Goal: Transaction & Acquisition: Book appointment/travel/reservation

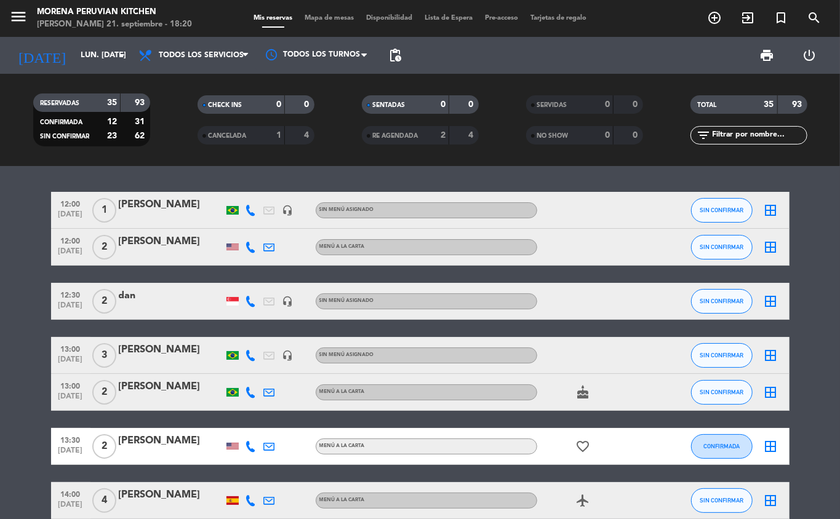
click at [713, 17] on icon "add_circle_outline" at bounding box center [714, 17] width 15 height 15
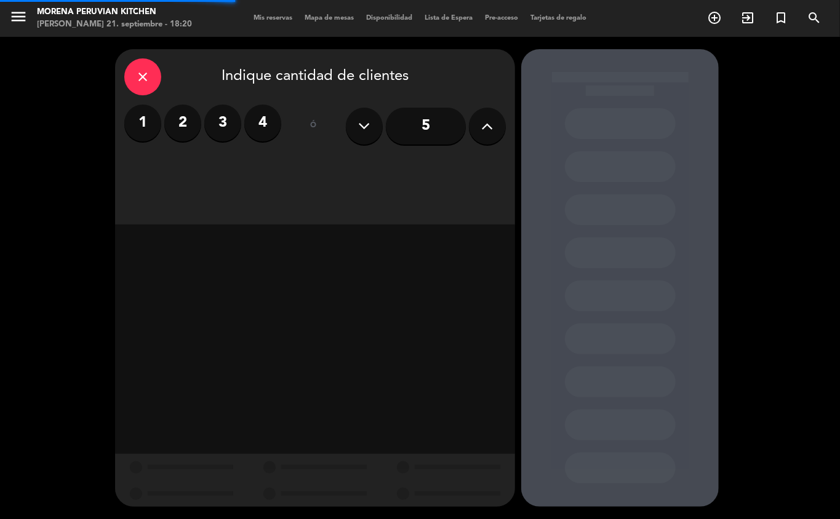
click at [154, 122] on label "1" at bounding box center [142, 123] width 37 height 37
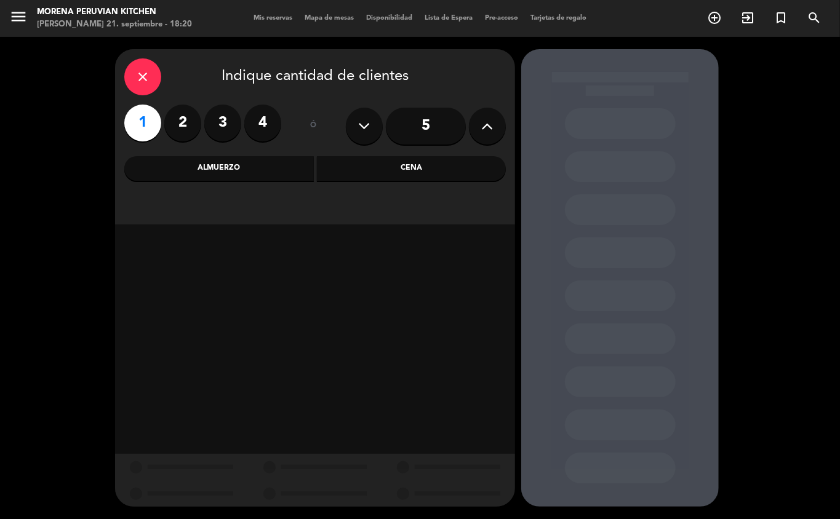
click at [256, 158] on div "Almuerzo" at bounding box center [219, 168] width 190 height 25
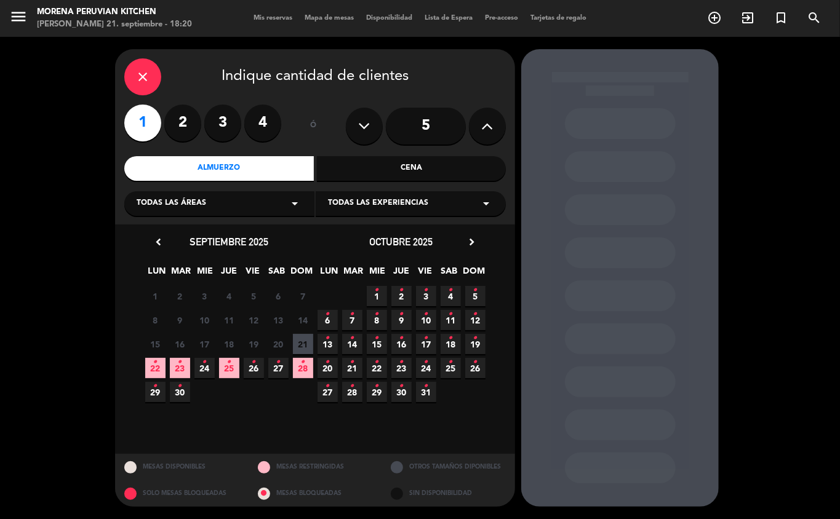
click at [153, 372] on icon "•" at bounding box center [155, 363] width 4 height 20
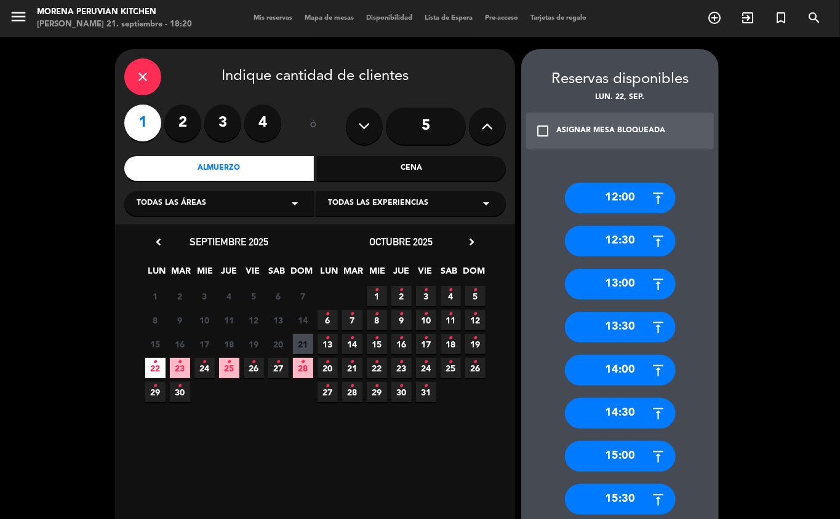
click at [632, 244] on div "12:30" at bounding box center [620, 241] width 111 height 31
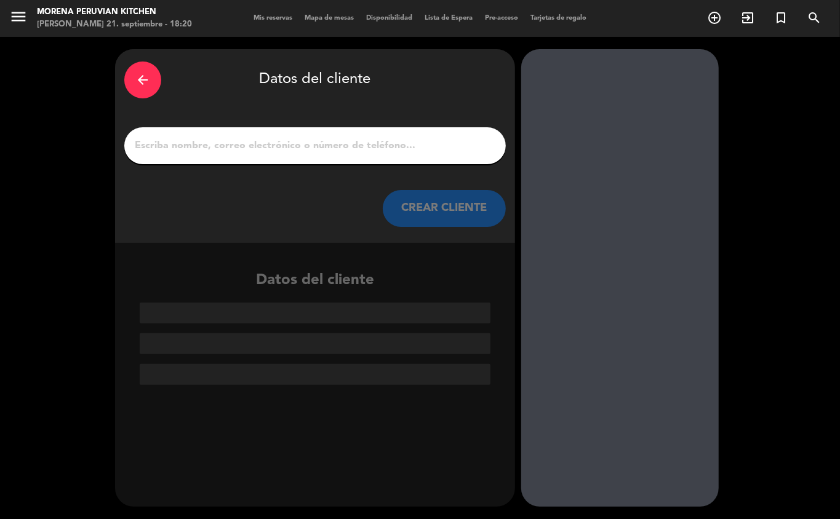
click at [303, 149] on input "1" at bounding box center [315, 145] width 363 height 17
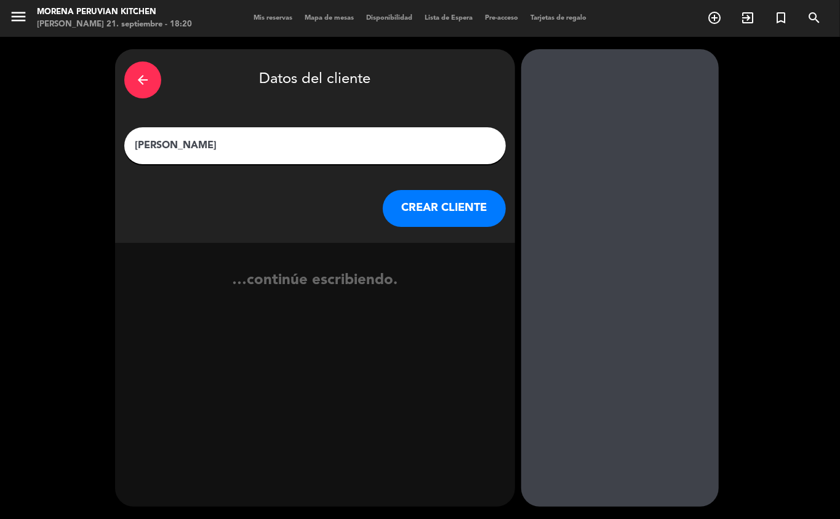
type input "[PERSON_NAME]"
click at [451, 211] on button "CREAR CLIENTE" at bounding box center [444, 208] width 123 height 37
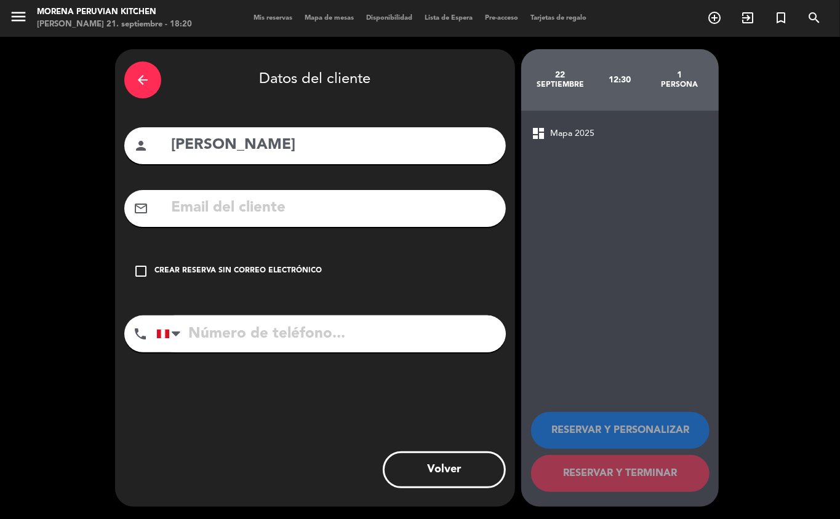
click at [229, 276] on div "Crear reserva sin correo electrónico" at bounding box center [237, 271] width 167 height 12
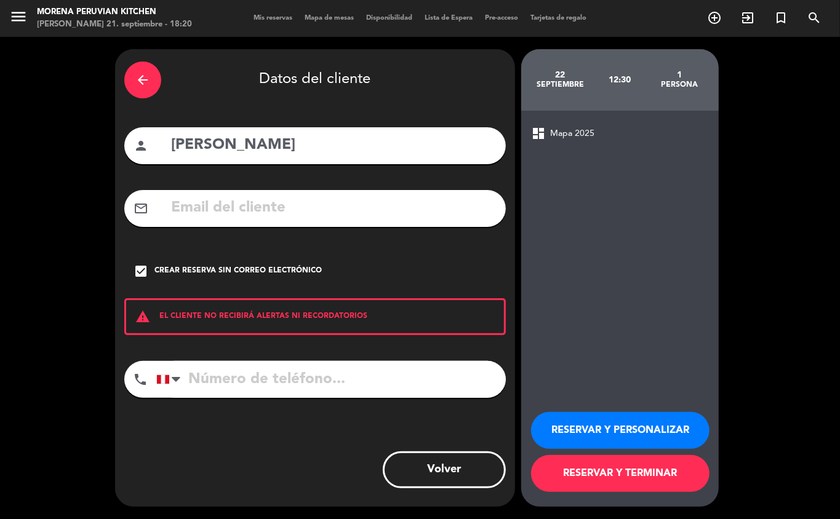
click at [247, 382] on input "tel" at bounding box center [331, 379] width 350 height 37
type input "="
type input "+"
type input "943367561"
click at [648, 484] on button "RESERVAR Y TERMINAR" at bounding box center [620, 473] width 178 height 37
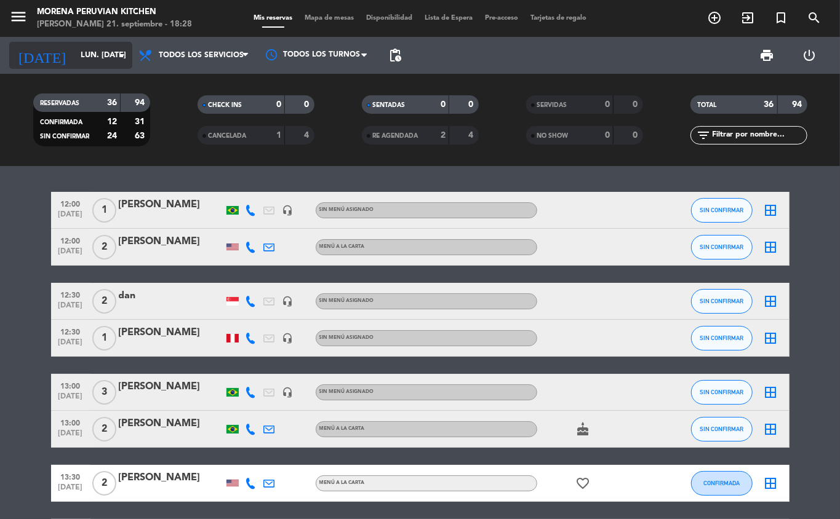
click at [84, 55] on input "lun. [DATE]" at bounding box center [126, 55] width 104 height 21
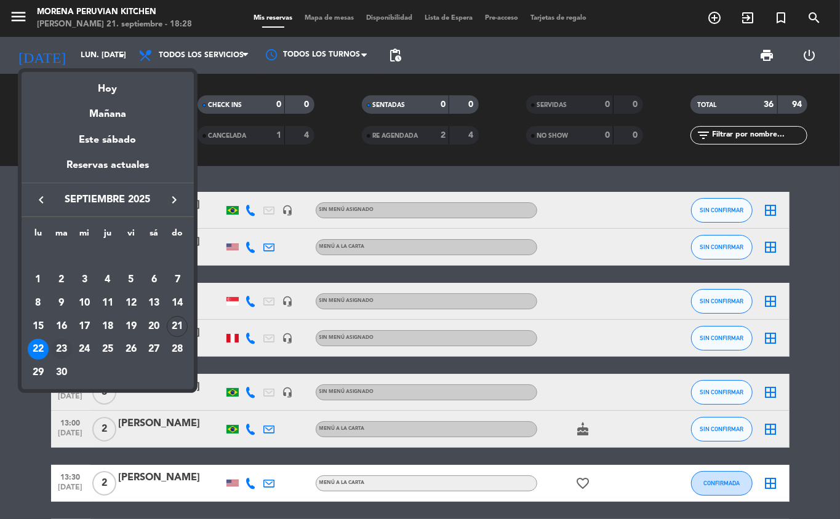
click at [60, 350] on div "23" at bounding box center [61, 349] width 21 height 21
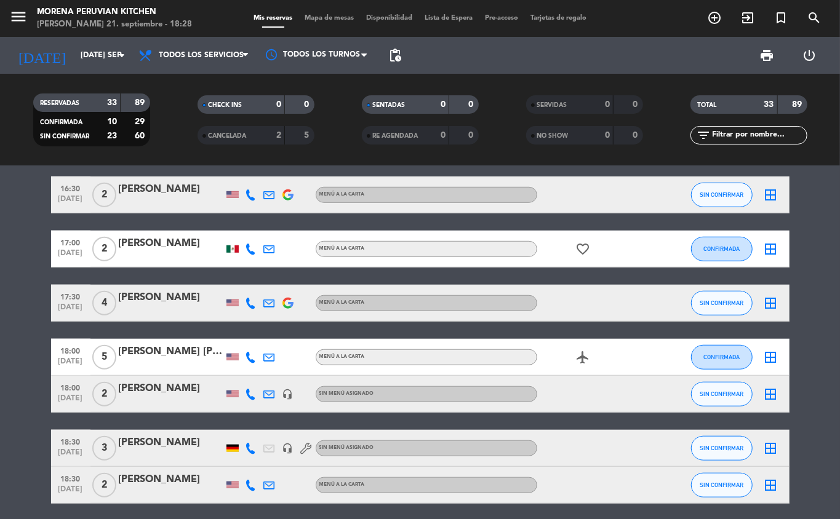
scroll to position [537, 0]
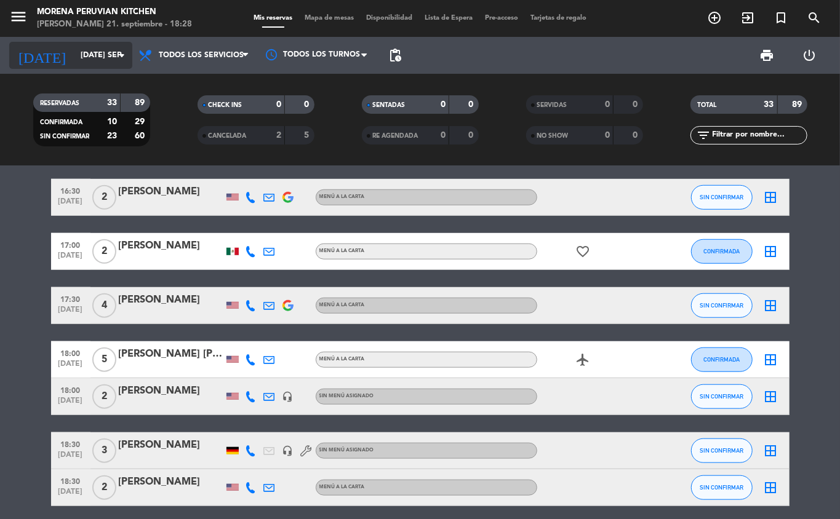
click at [90, 55] on input "[DATE] sep." at bounding box center [126, 55] width 104 height 21
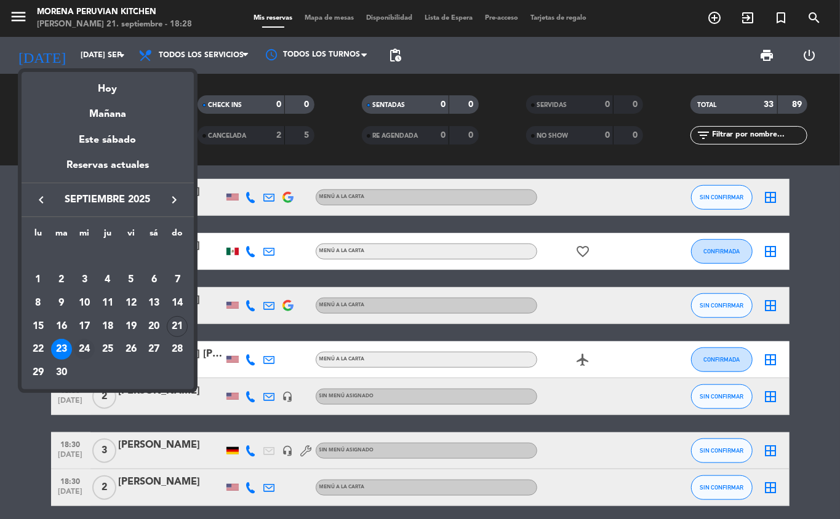
click at [79, 351] on div "24" at bounding box center [84, 349] width 21 height 21
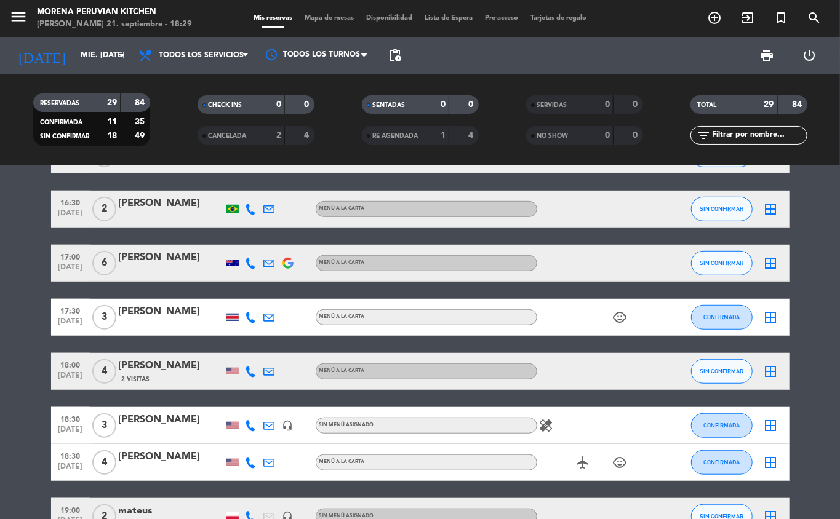
scroll to position [427, 0]
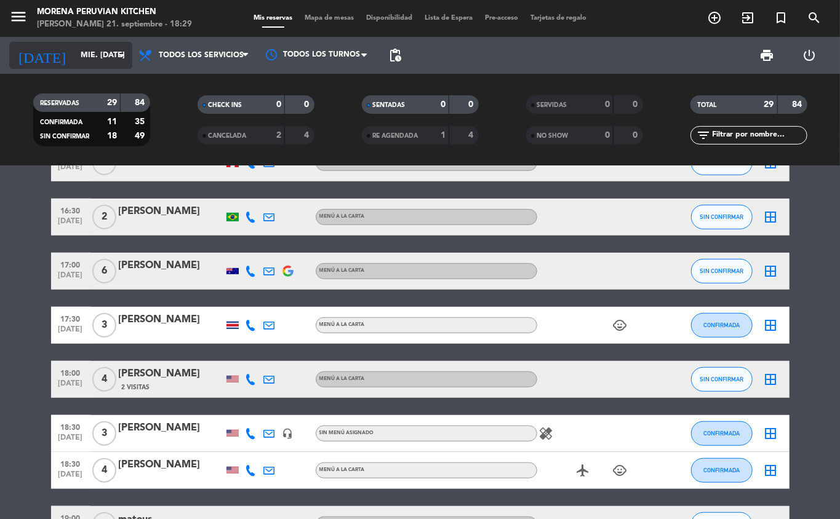
click at [85, 55] on input "mié. [DATE]" at bounding box center [126, 55] width 104 height 21
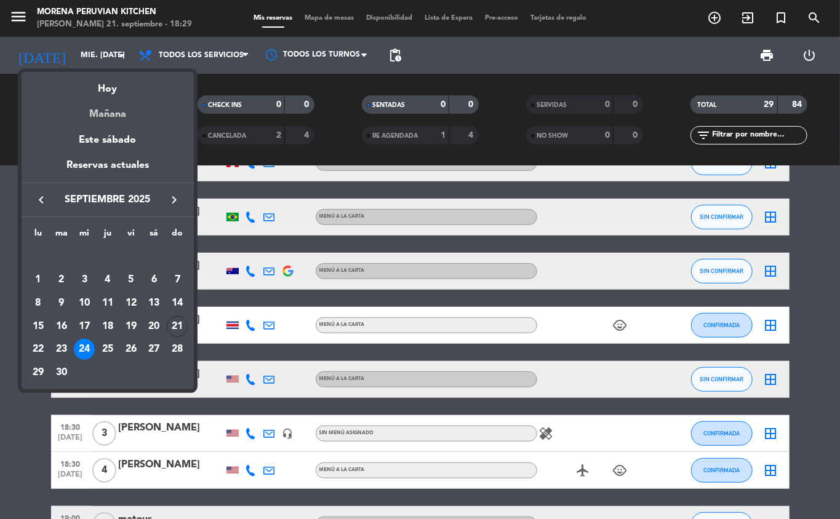
click at [140, 111] on div "Mañana" at bounding box center [108, 109] width 172 height 25
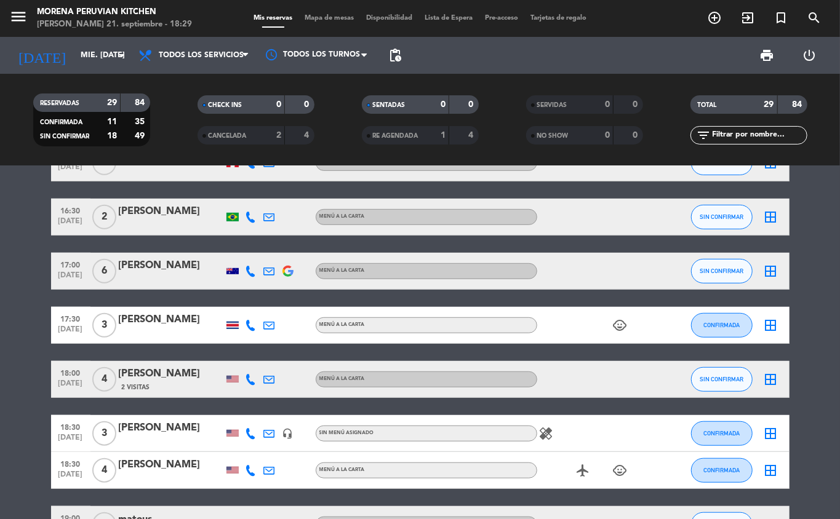
type input "lun. [DATE]"
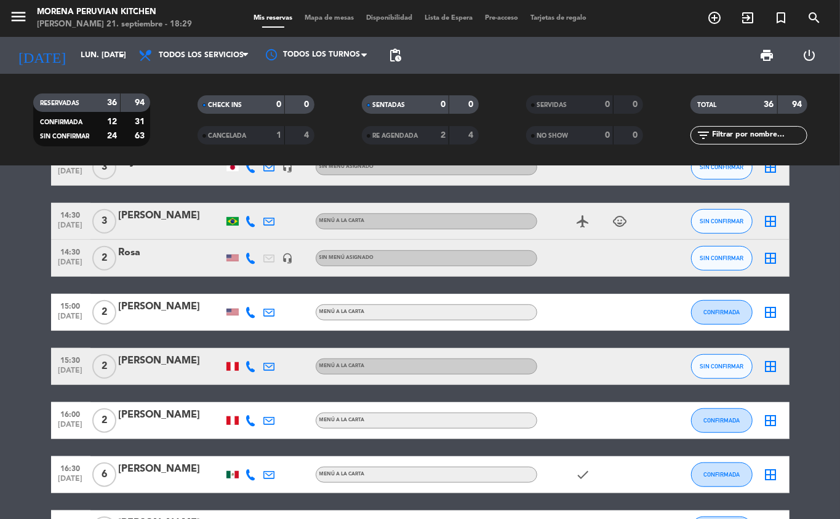
scroll to position [431, 0]
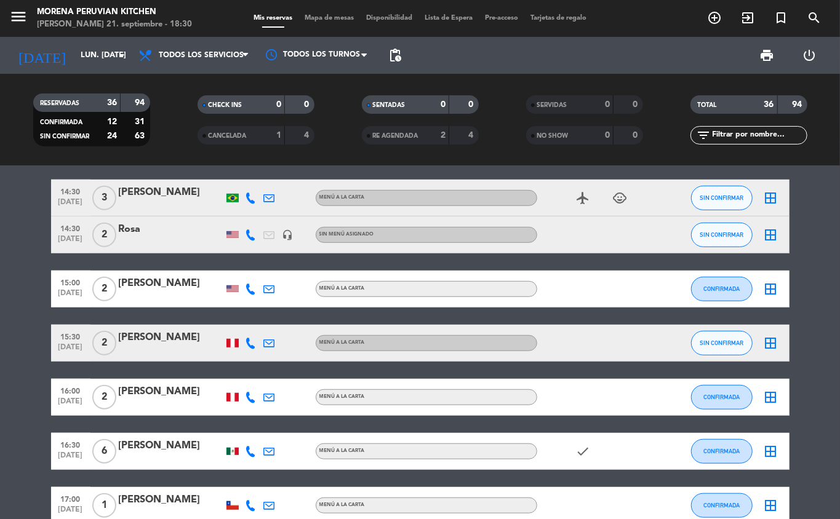
click at [715, 20] on icon "add_circle_outline" at bounding box center [714, 17] width 15 height 15
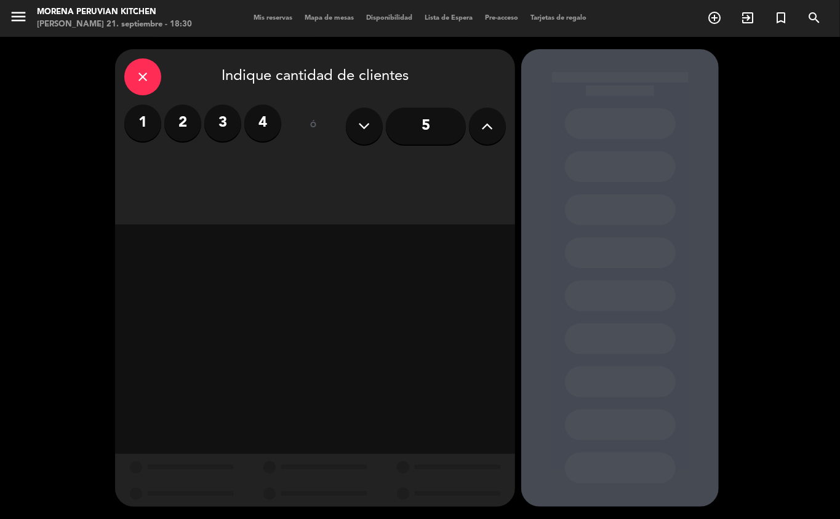
click at [268, 129] on label "4" at bounding box center [262, 123] width 37 height 37
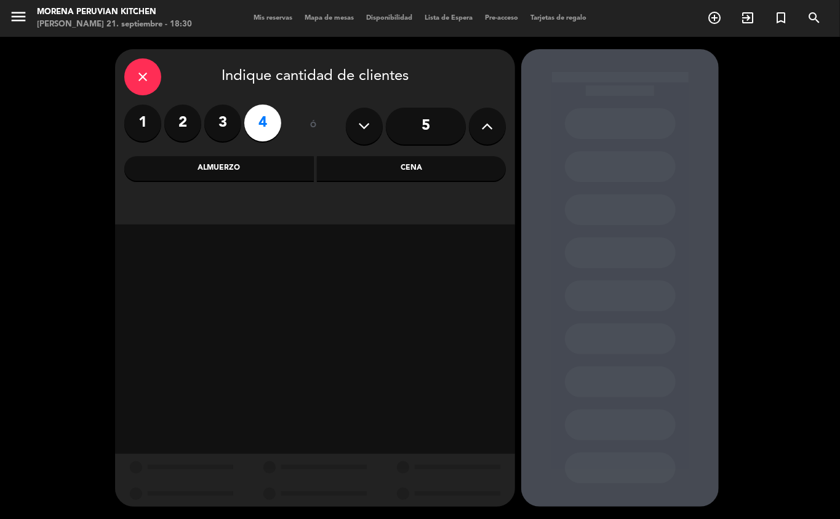
click at [237, 175] on div "Almuerzo" at bounding box center [219, 168] width 190 height 25
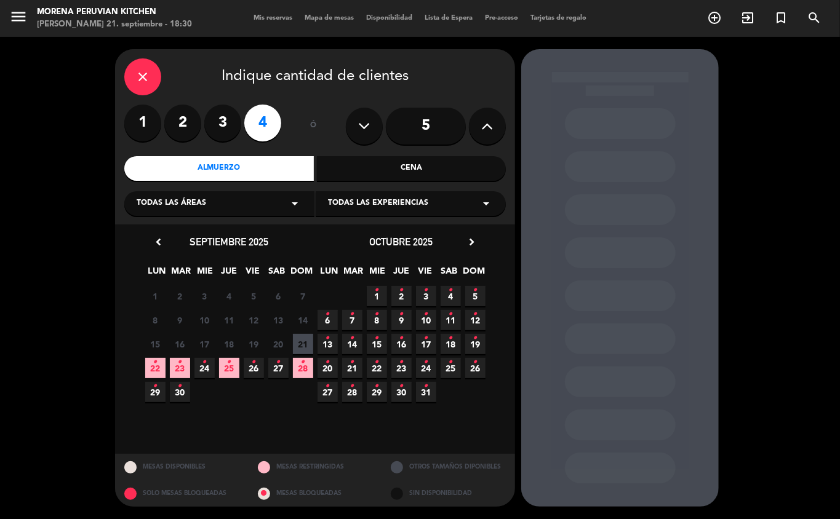
click at [150, 371] on span "22 •" at bounding box center [155, 368] width 20 height 20
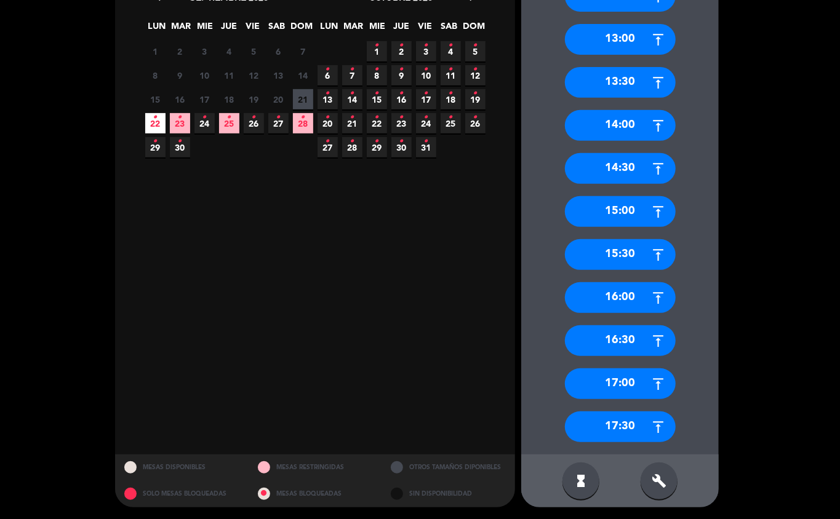
scroll to position [244, 0]
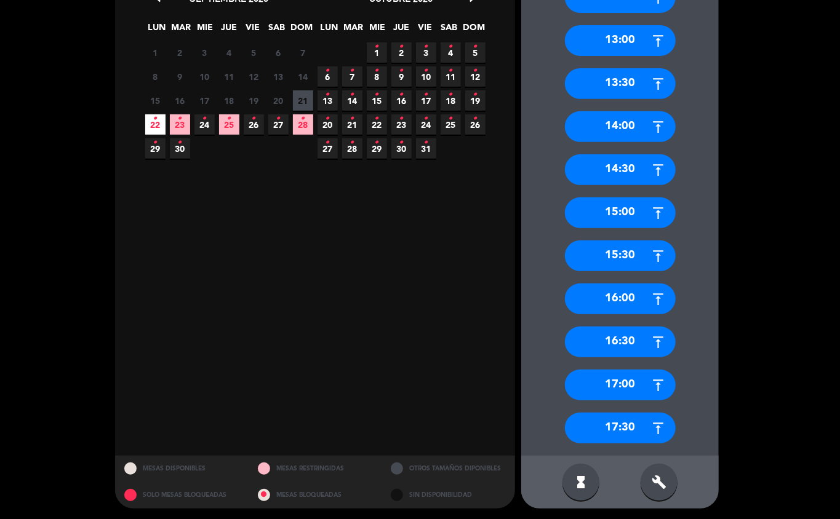
click at [620, 439] on div "17:30" at bounding box center [620, 428] width 111 height 31
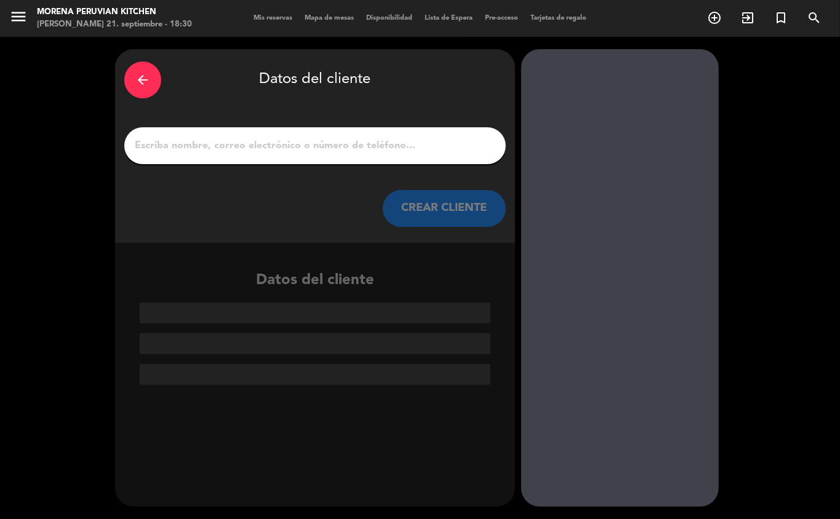
scroll to position [0, 0]
click at [303, 150] on input "1" at bounding box center [315, 145] width 363 height 17
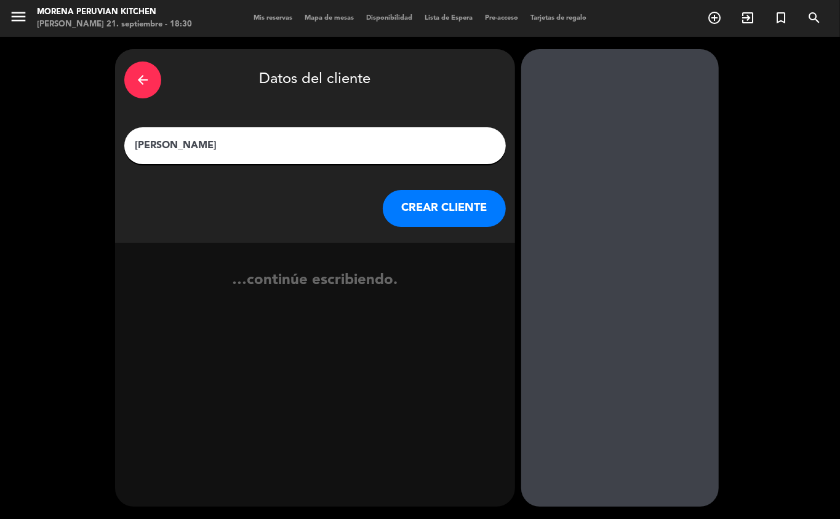
type input "[PERSON_NAME]"
click at [417, 222] on button "CREAR CLIENTE" at bounding box center [444, 208] width 123 height 37
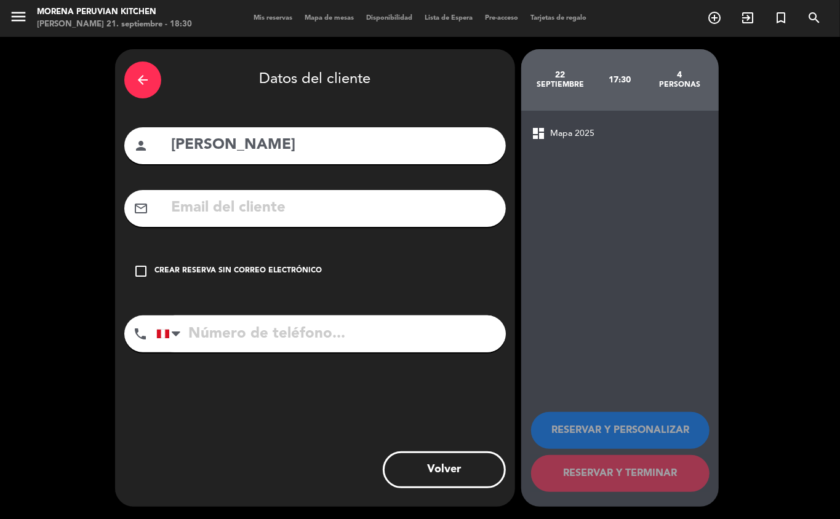
click at [251, 282] on div "check_box_outline_blank Crear reserva sin correo electrónico" at bounding box center [315, 271] width 382 height 37
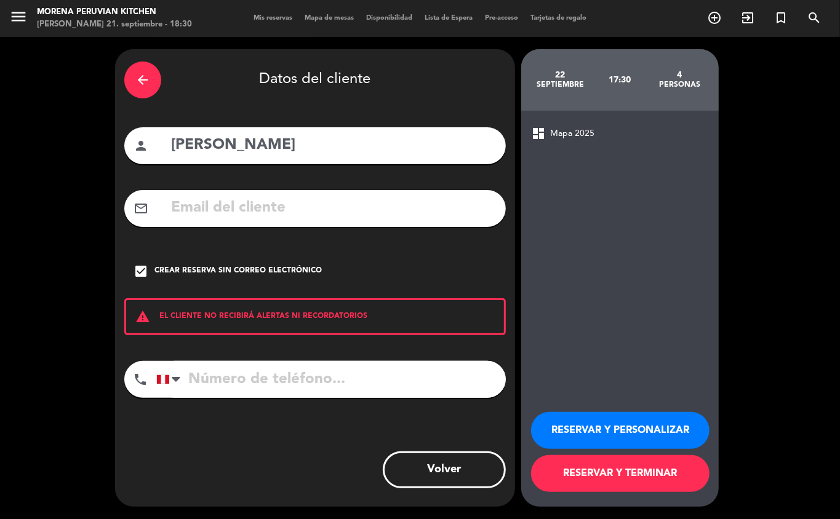
click at [283, 382] on input "tel" at bounding box center [331, 379] width 350 height 37
click at [304, 383] on input "tel" at bounding box center [331, 379] width 350 height 37
type input "[PHONE_NUMBER]"
click at [655, 476] on button "RESERVAR Y TERMINAR" at bounding box center [620, 473] width 178 height 37
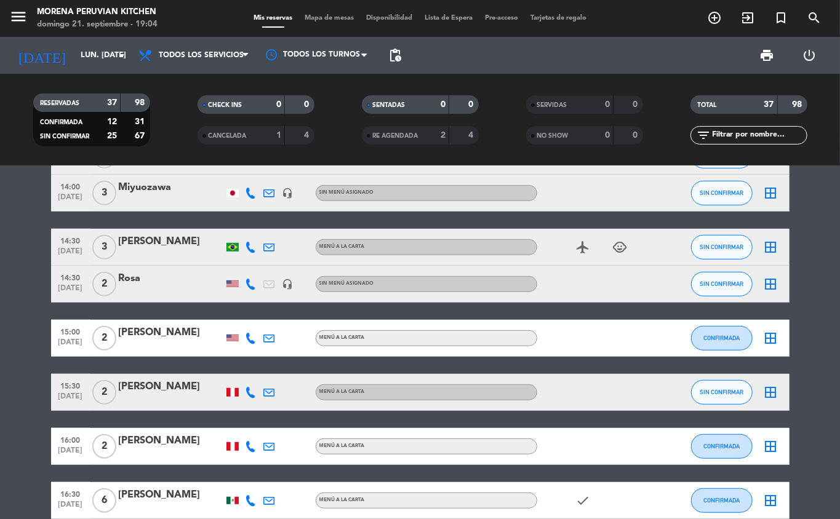
scroll to position [366, 0]
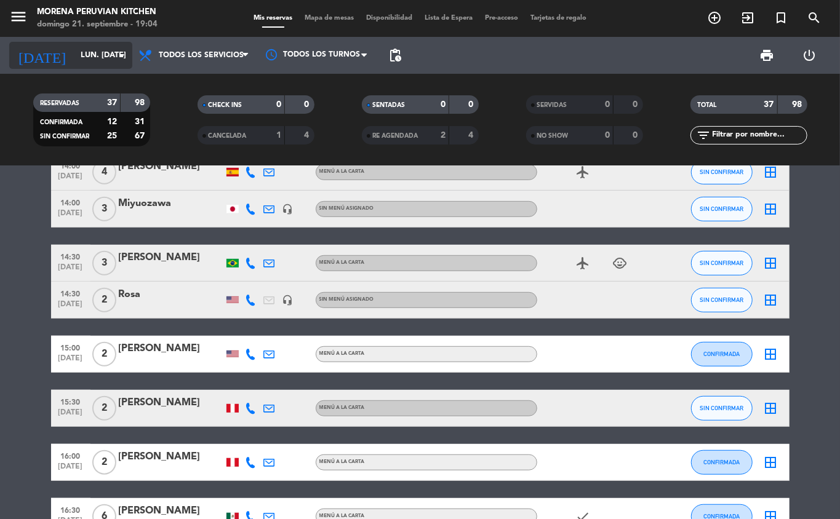
click at [74, 60] on input "lun. [DATE]" at bounding box center [126, 55] width 104 height 21
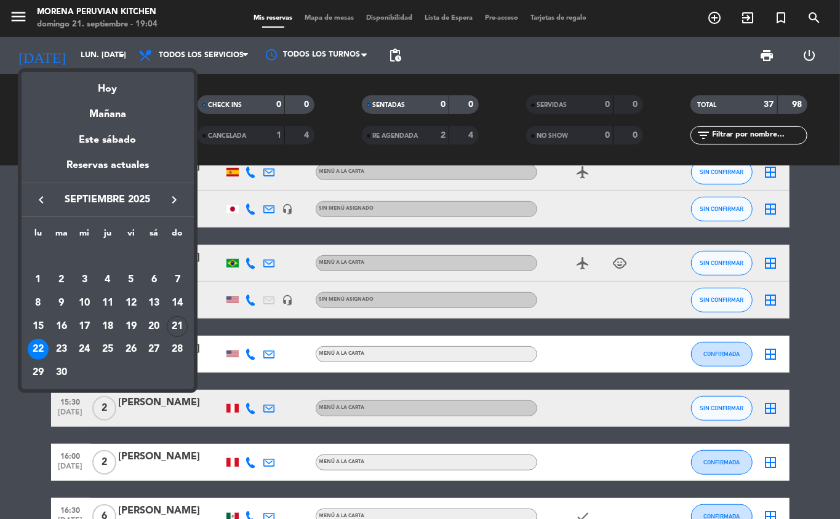
click at [104, 60] on div at bounding box center [420, 259] width 840 height 519
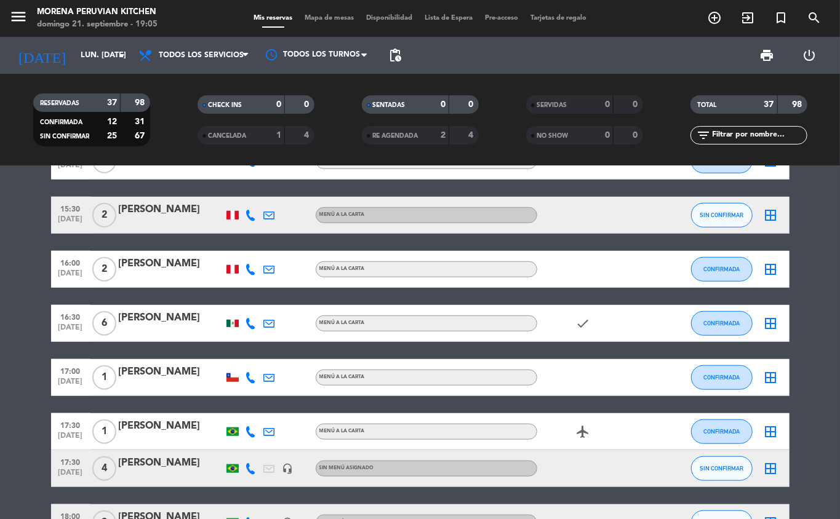
scroll to position [0, 0]
